Goal: Task Accomplishment & Management: Manage account settings

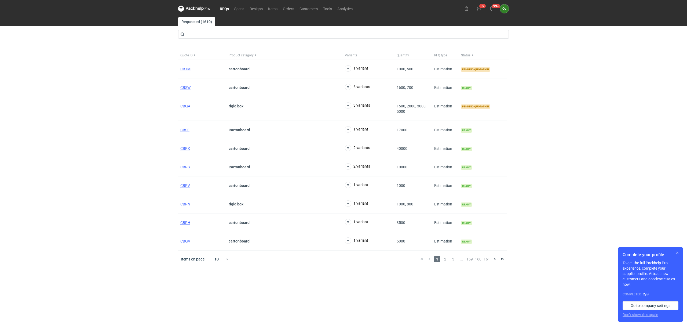
click at [676, 253] on button "button" at bounding box center [677, 252] width 6 height 6
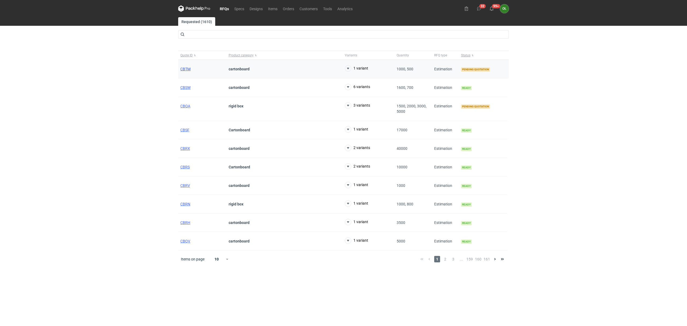
click at [188, 71] on span "CBTM" at bounding box center [185, 69] width 10 height 4
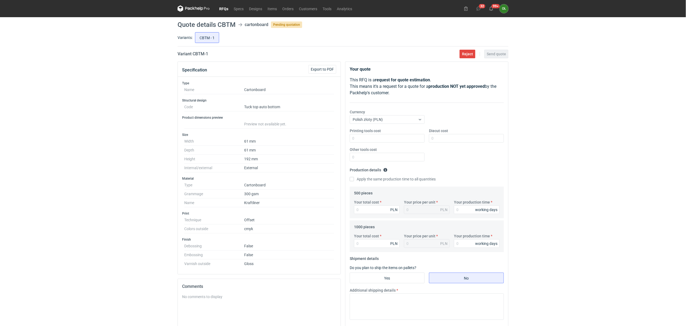
click at [224, 9] on link "RFQs" at bounding box center [223, 8] width 14 height 6
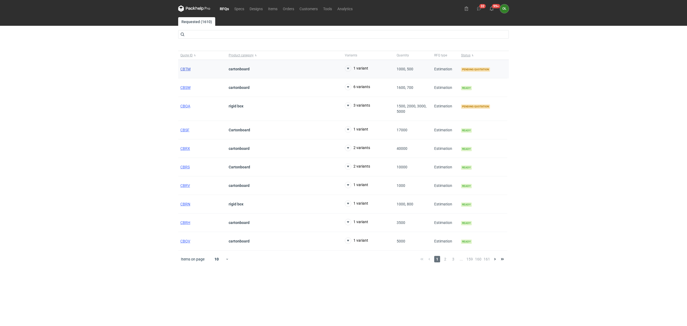
click at [189, 69] on span "CBTM" at bounding box center [185, 69] width 10 height 4
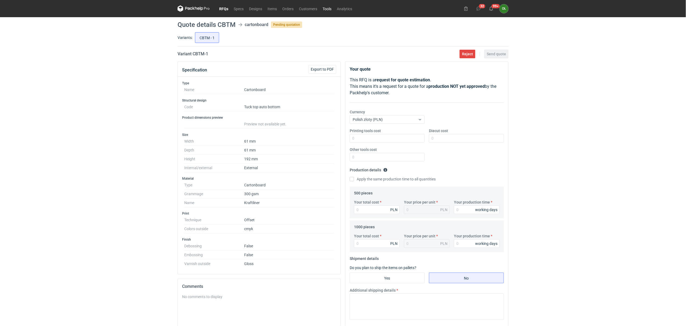
click at [330, 6] on link "Tools" at bounding box center [327, 8] width 14 height 6
click at [225, 6] on link "RFQs" at bounding box center [223, 8] width 14 height 6
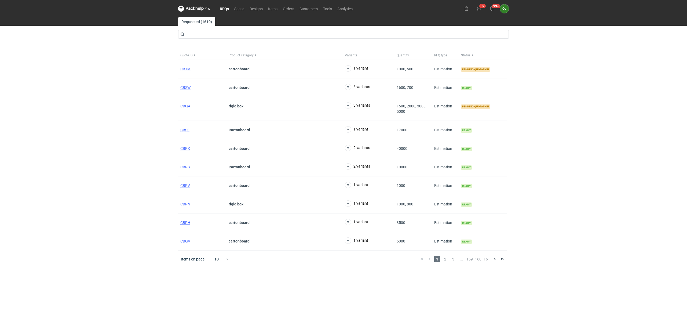
drag, startPoint x: 65, startPoint y: 55, endPoint x: 112, endPoint y: 20, distance: 58.5
click at [65, 55] on div "RFQs Specs Designs Items Orders Customers Tools Analytics 32 99+ OŁ Olga Łopato…" at bounding box center [343, 163] width 687 height 326
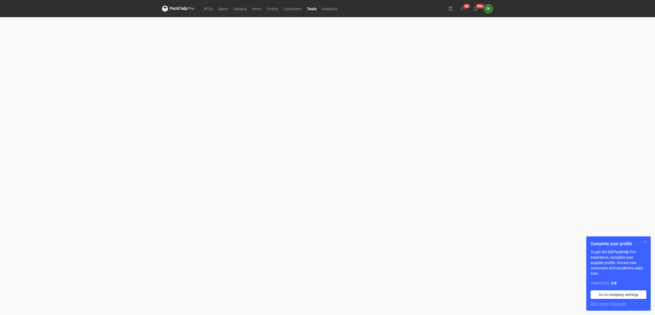
click at [647, 242] on button "button" at bounding box center [645, 242] width 6 height 6
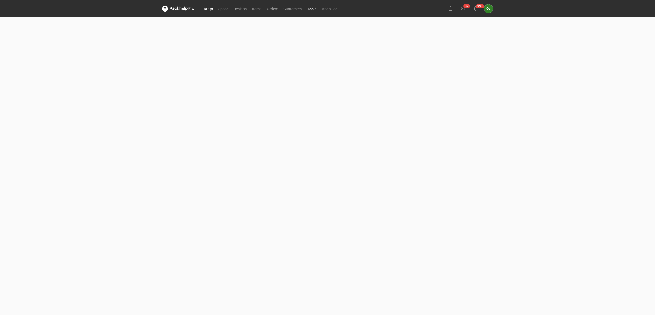
click at [205, 7] on link "RFQs" at bounding box center [208, 8] width 14 height 6
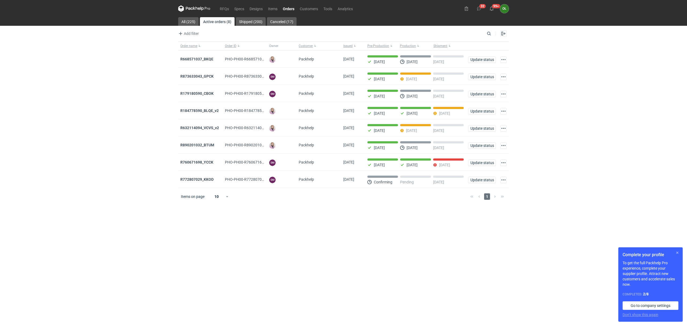
click at [676, 251] on button "button" at bounding box center [677, 252] width 6 height 6
